Goal: Book appointment/travel/reservation

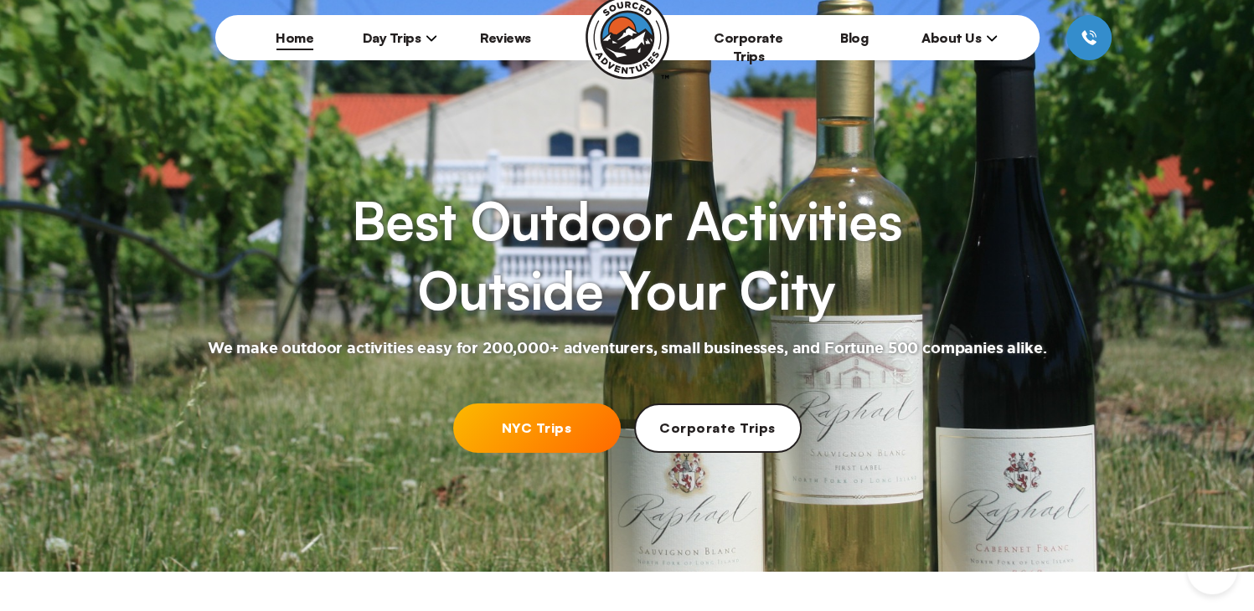
click at [517, 404] on link "NYC Trips" at bounding box center [536, 428] width 167 height 49
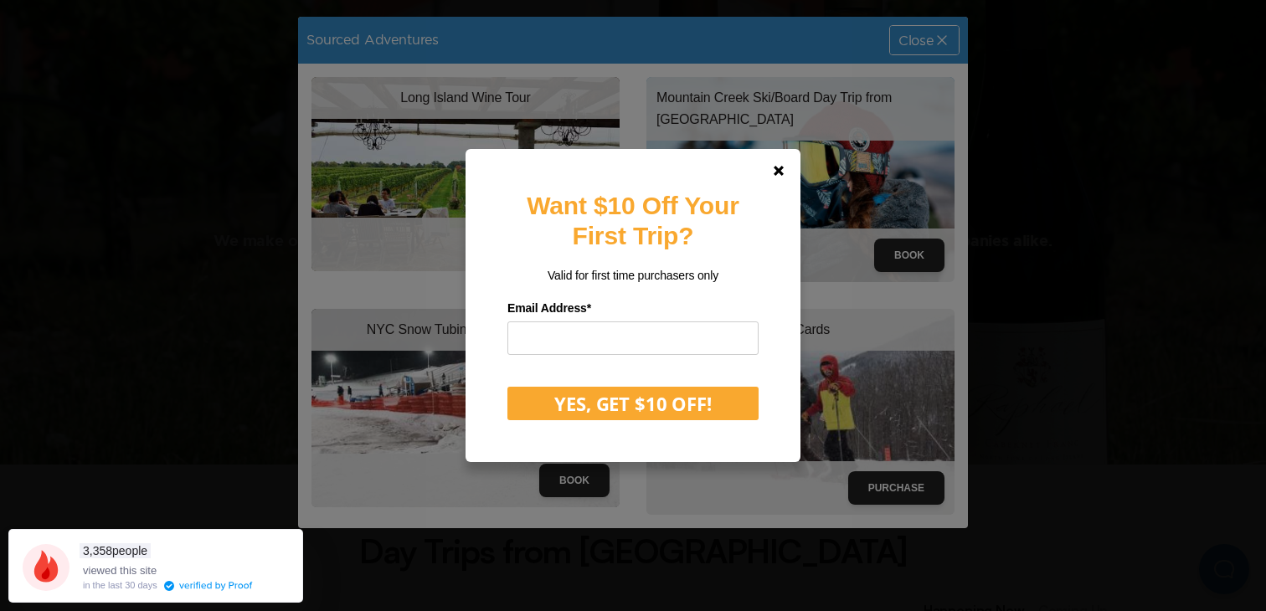
click at [811, 178] on div "Want $10 Off Your First Trip? Valid for first time purchasers only Email Addres…" at bounding box center [633, 305] width 1266 height 611
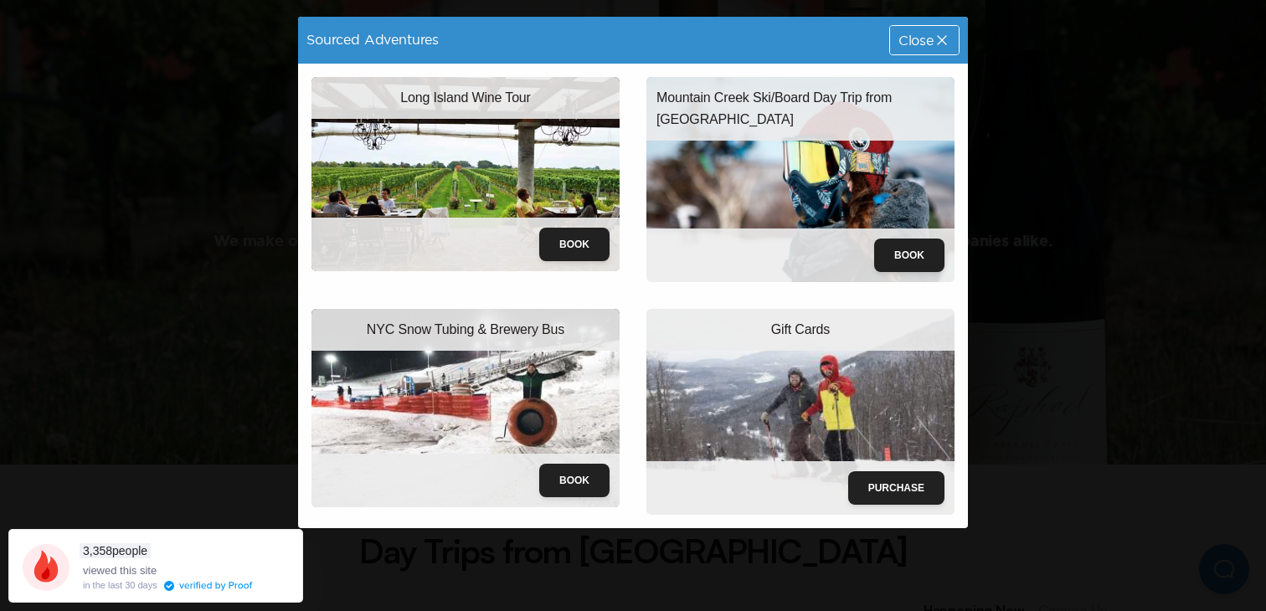
click at [854, 173] on img at bounding box center [800, 179] width 308 height 205
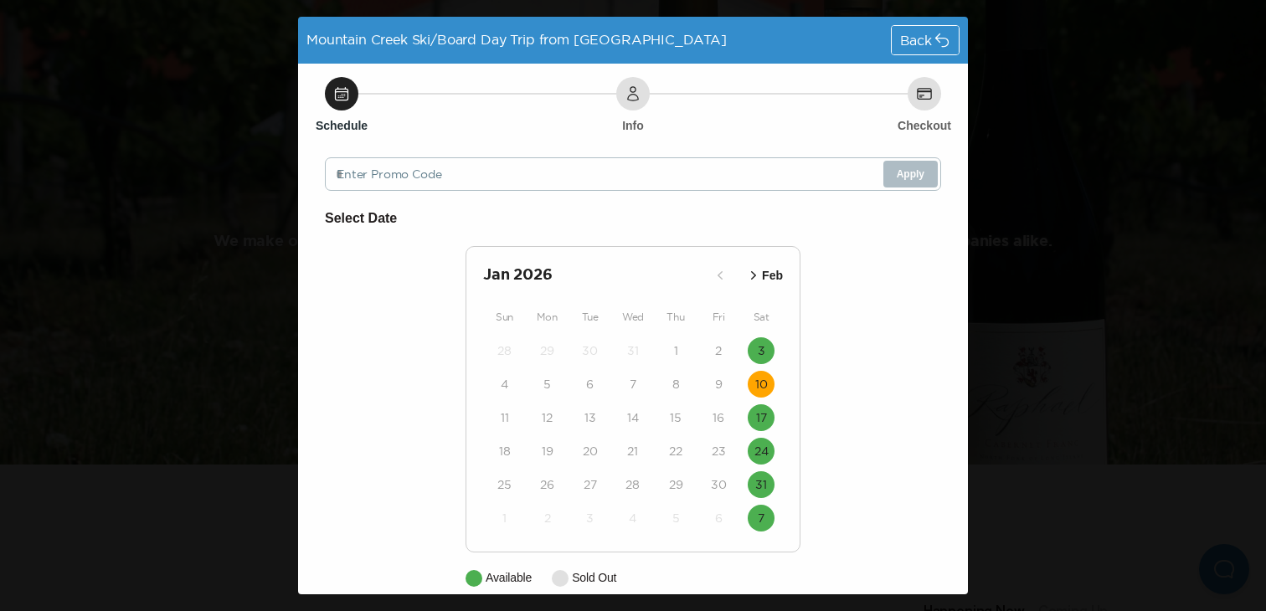
click at [755, 378] on time "10" at bounding box center [761, 384] width 13 height 17
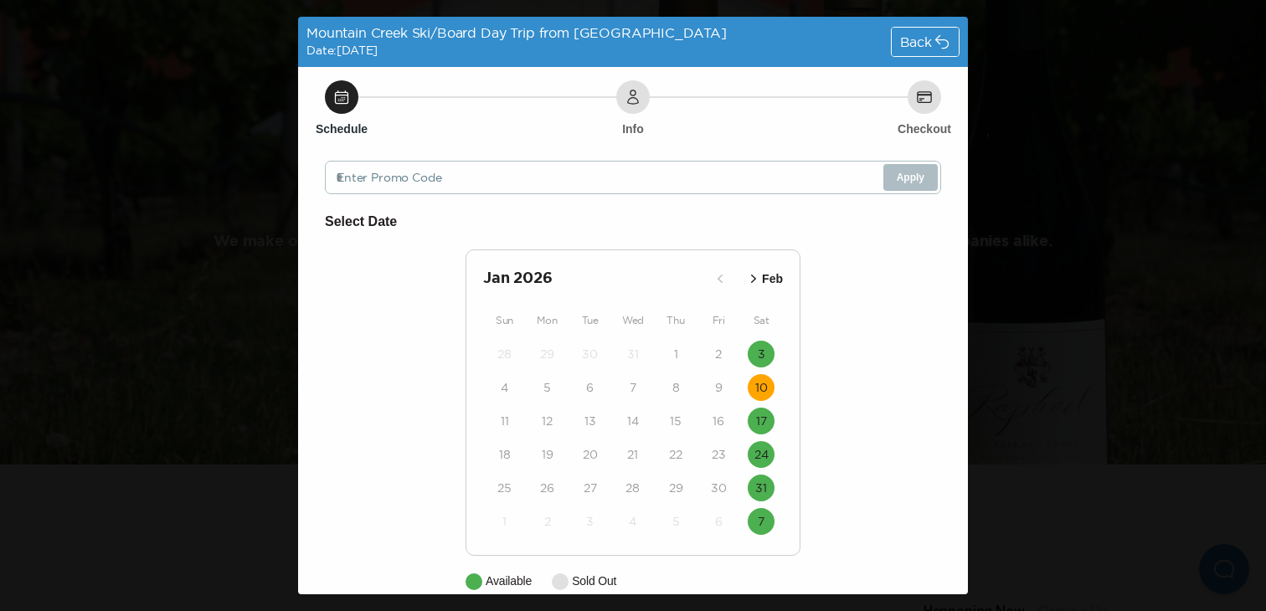
scroll to position [73, 0]
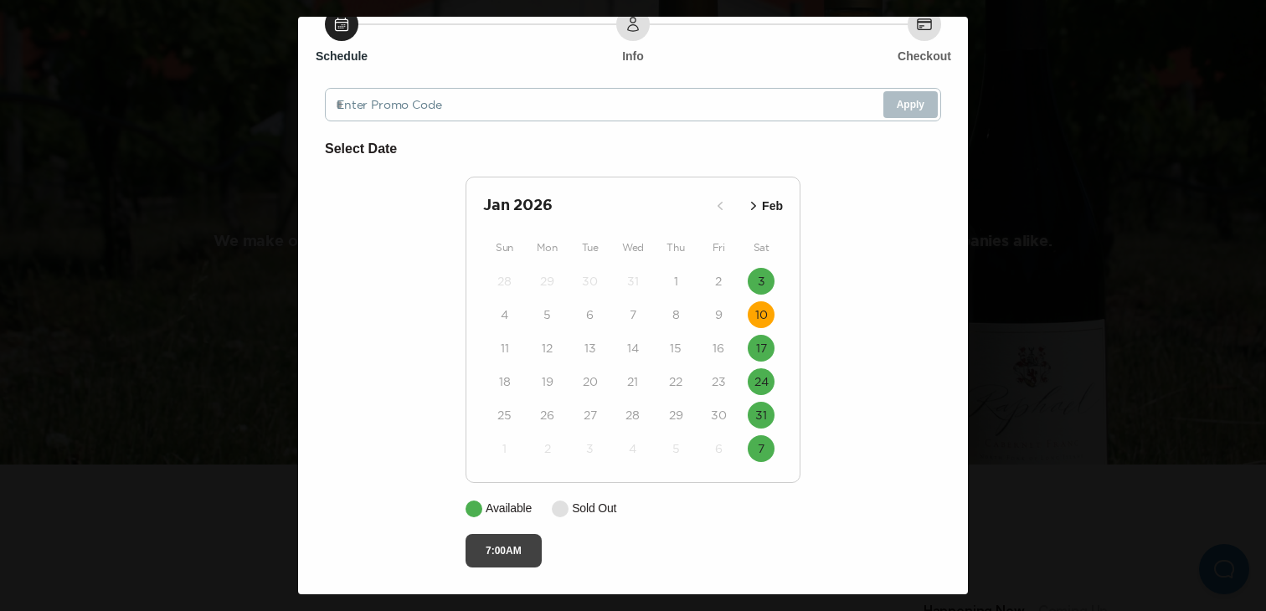
click at [507, 553] on button "7:00AM" at bounding box center [504, 550] width 76 height 33
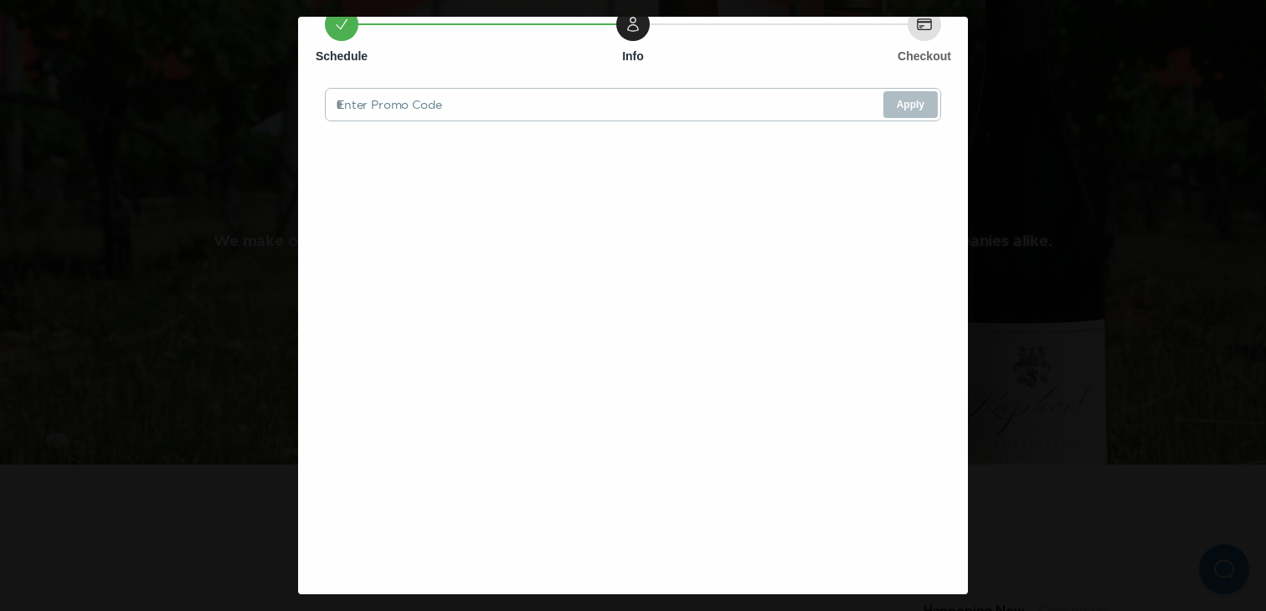
scroll to position [0, 0]
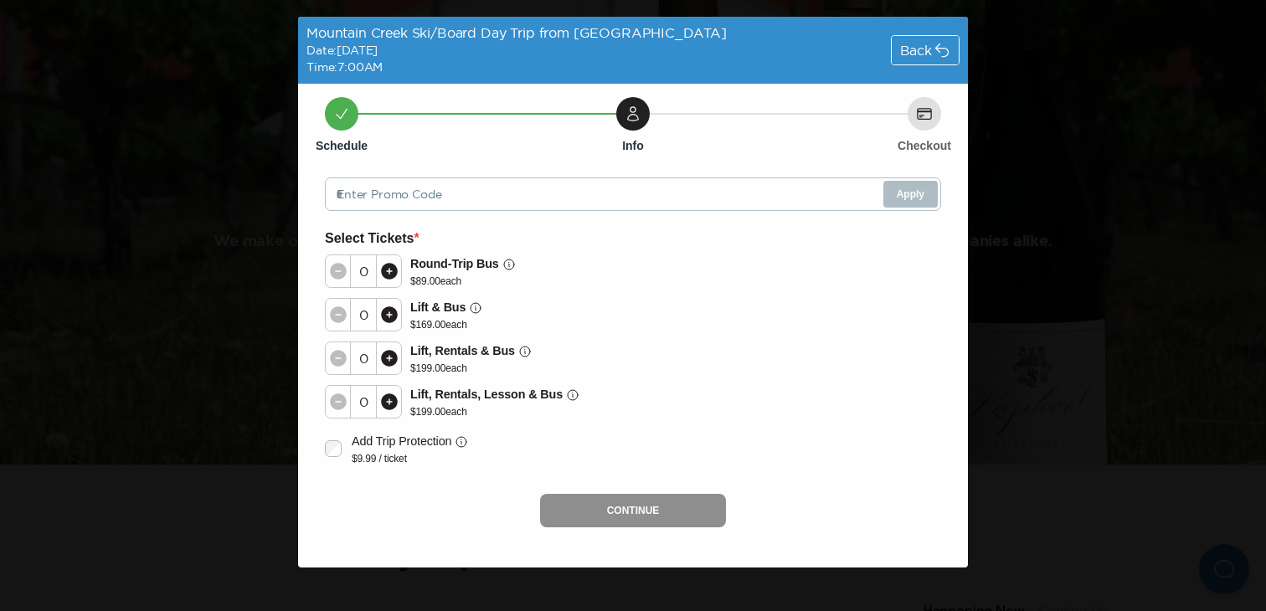
click at [393, 359] on icon at bounding box center [389, 358] width 17 height 17
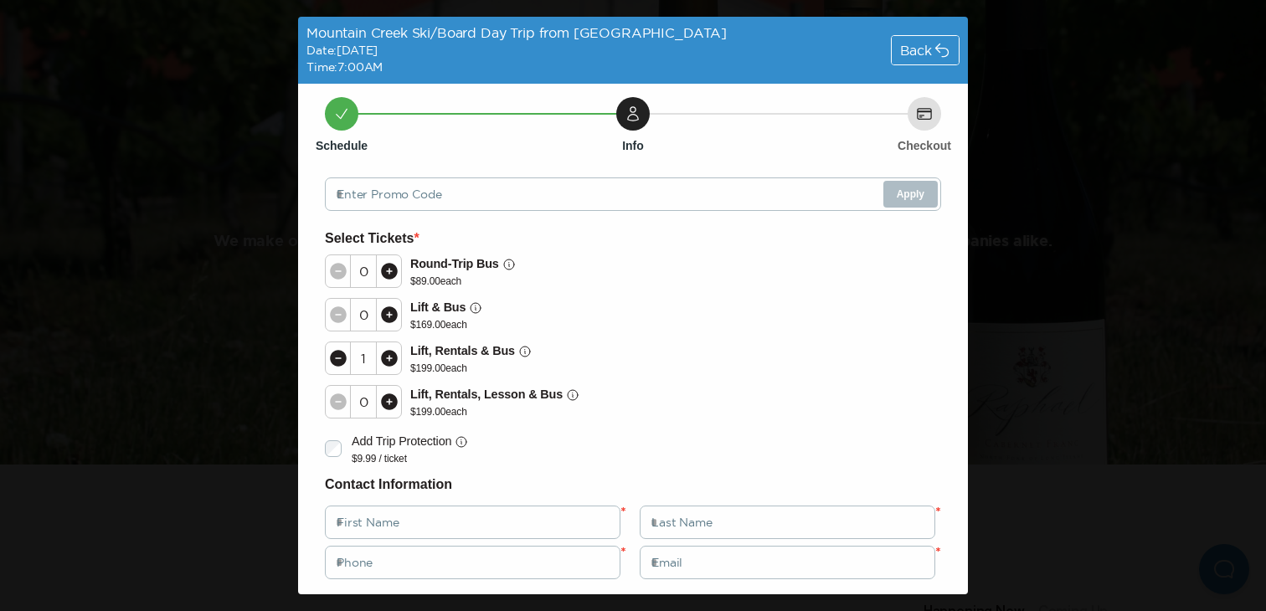
click at [393, 359] on icon at bounding box center [389, 358] width 17 height 17
click at [915, 41] on div "Back" at bounding box center [925, 50] width 67 height 28
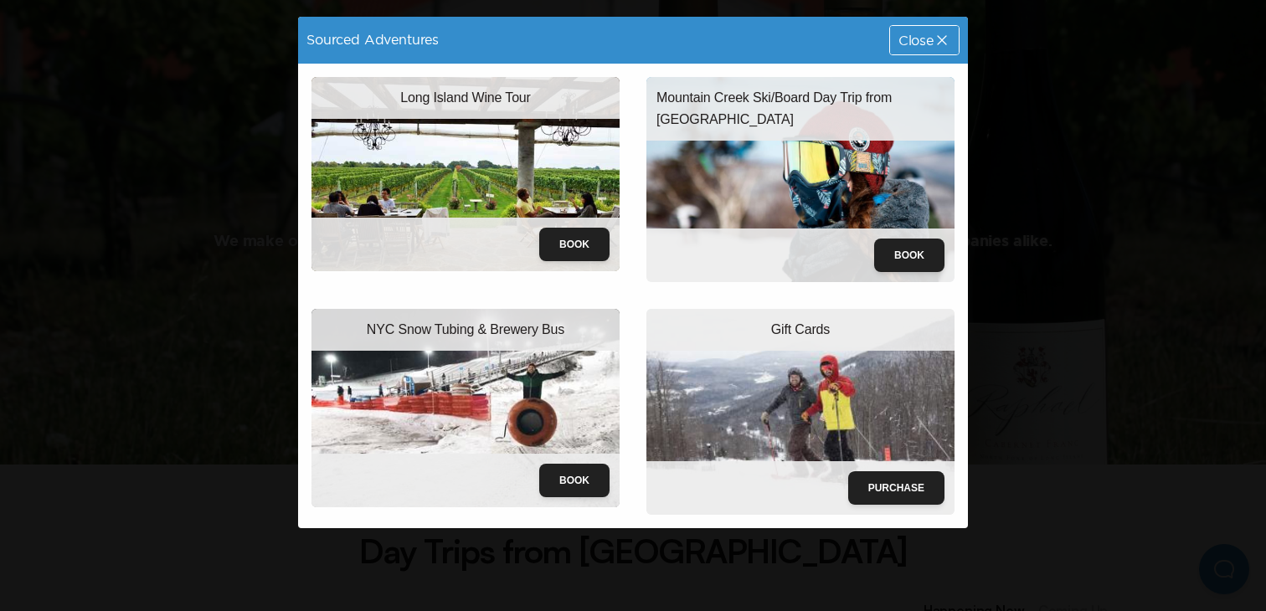
click at [915, 41] on span "Close" at bounding box center [915, 39] width 35 height 13
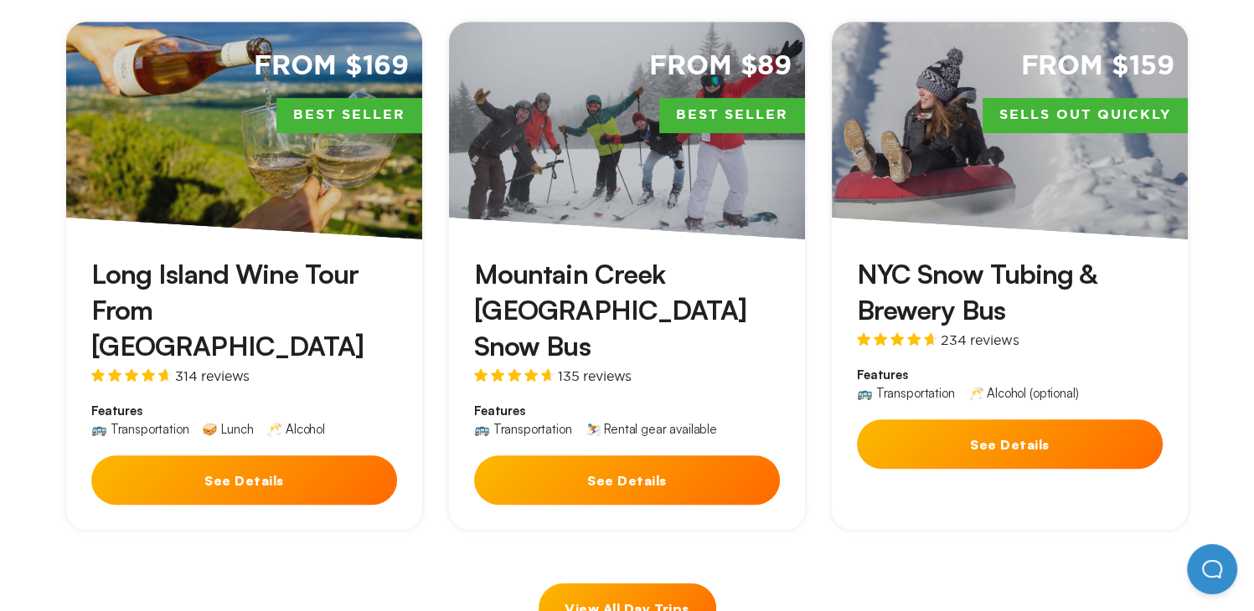
scroll to position [837, 0]
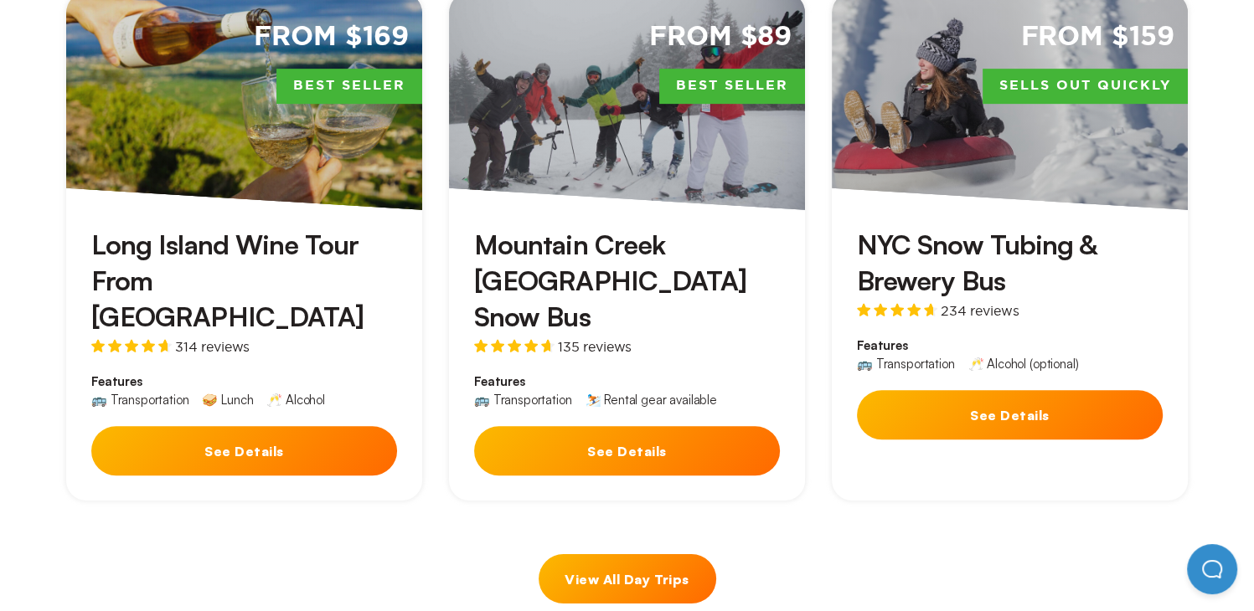
click at [729, 426] on button "See Details" at bounding box center [627, 450] width 306 height 49
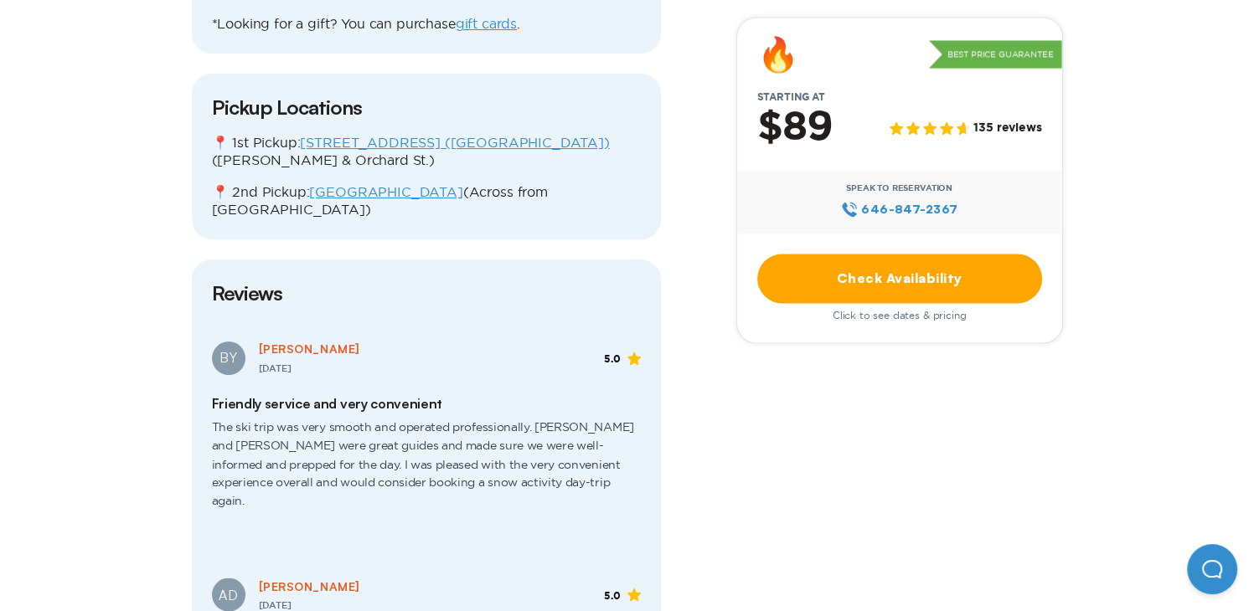
scroll to position [2680, 0]
